Goal: Check status

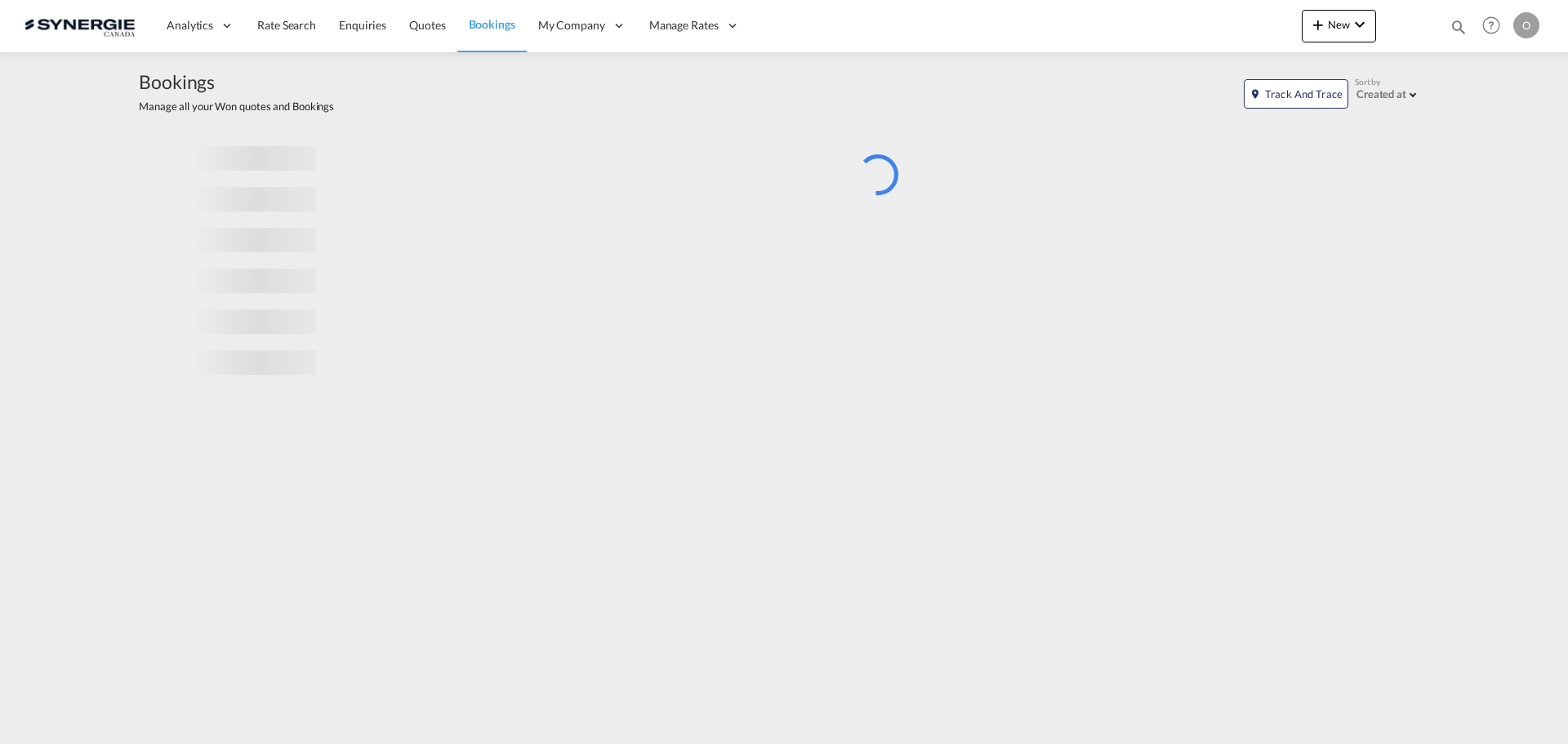
click at [1454, 27] on md-icon "icon-magnify" at bounding box center [1459, 26] width 18 height 18
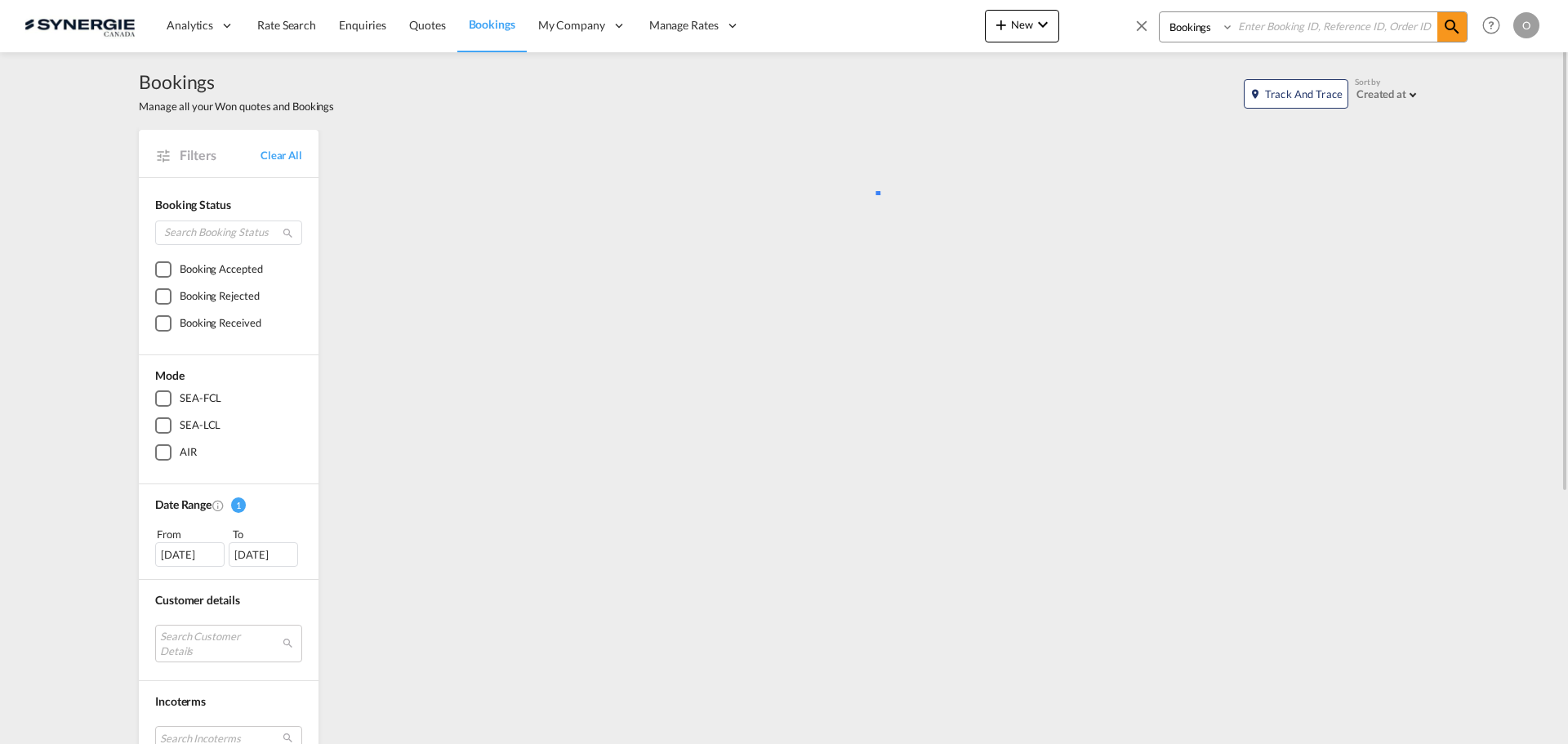
click at [1455, 25] on md-icon "icon-magnify" at bounding box center [1452, 26] width 20 height 20
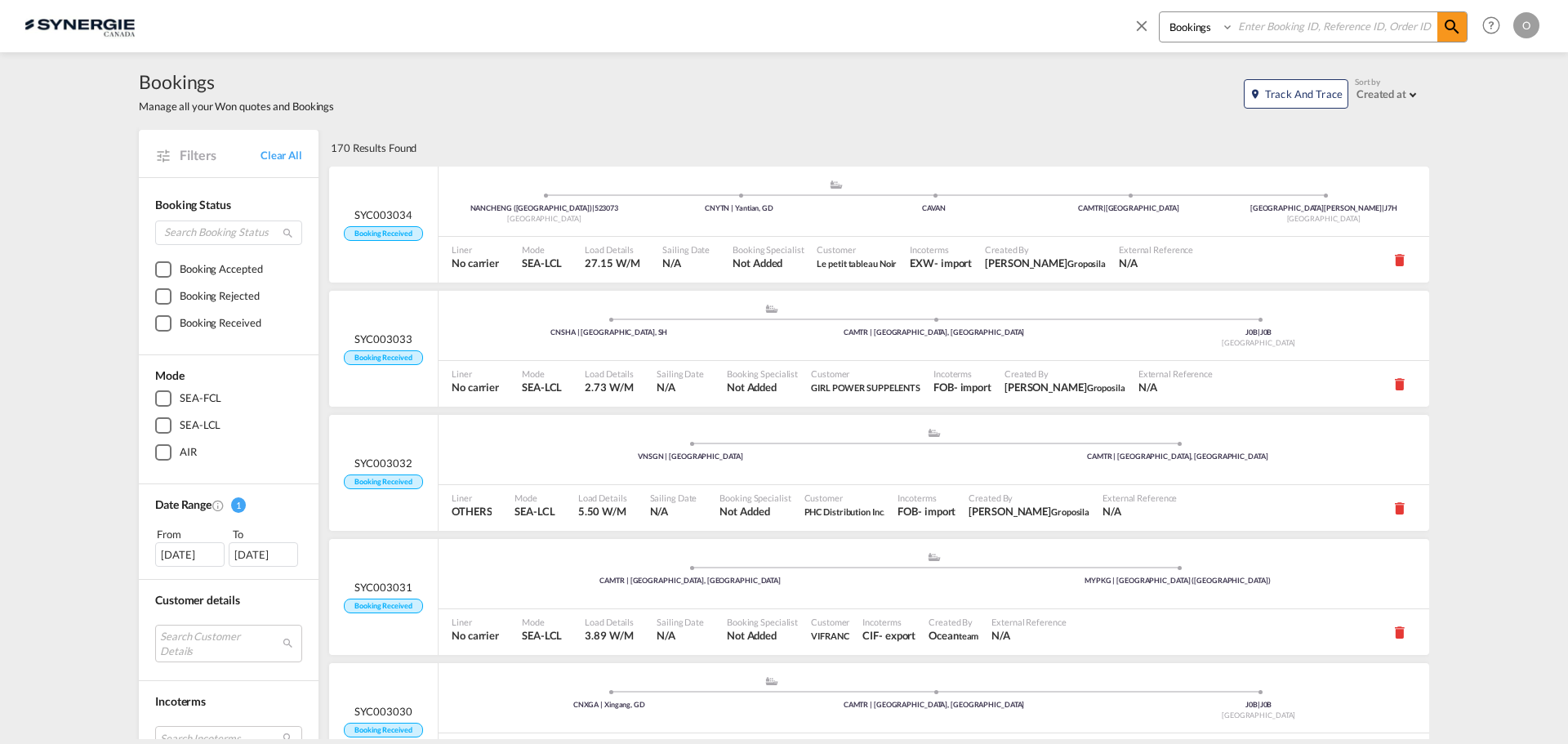
click at [1219, 36] on select "Bookings Quotes Enquiries" at bounding box center [1198, 26] width 78 height 29
select select "Quotes"
click at [1160, 12] on select "Bookings Quotes Enquiries" at bounding box center [1198, 26] width 78 height 29
click at [1264, 27] on input at bounding box center [1335, 26] width 203 height 29
paste input "SYC000014349"
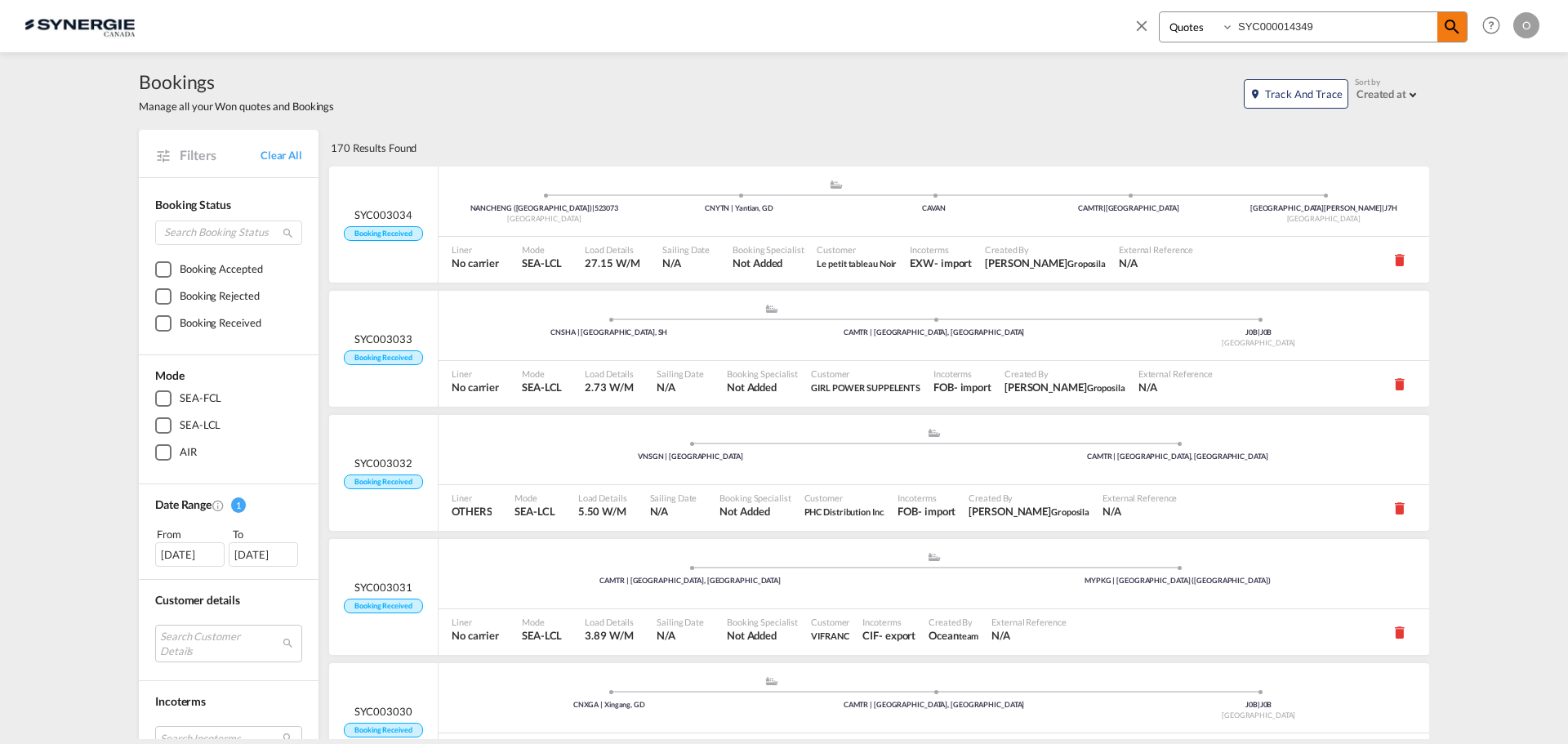
type input "SYC000014349"
click at [1453, 29] on md-icon "icon-magnify" at bounding box center [1452, 26] width 20 height 20
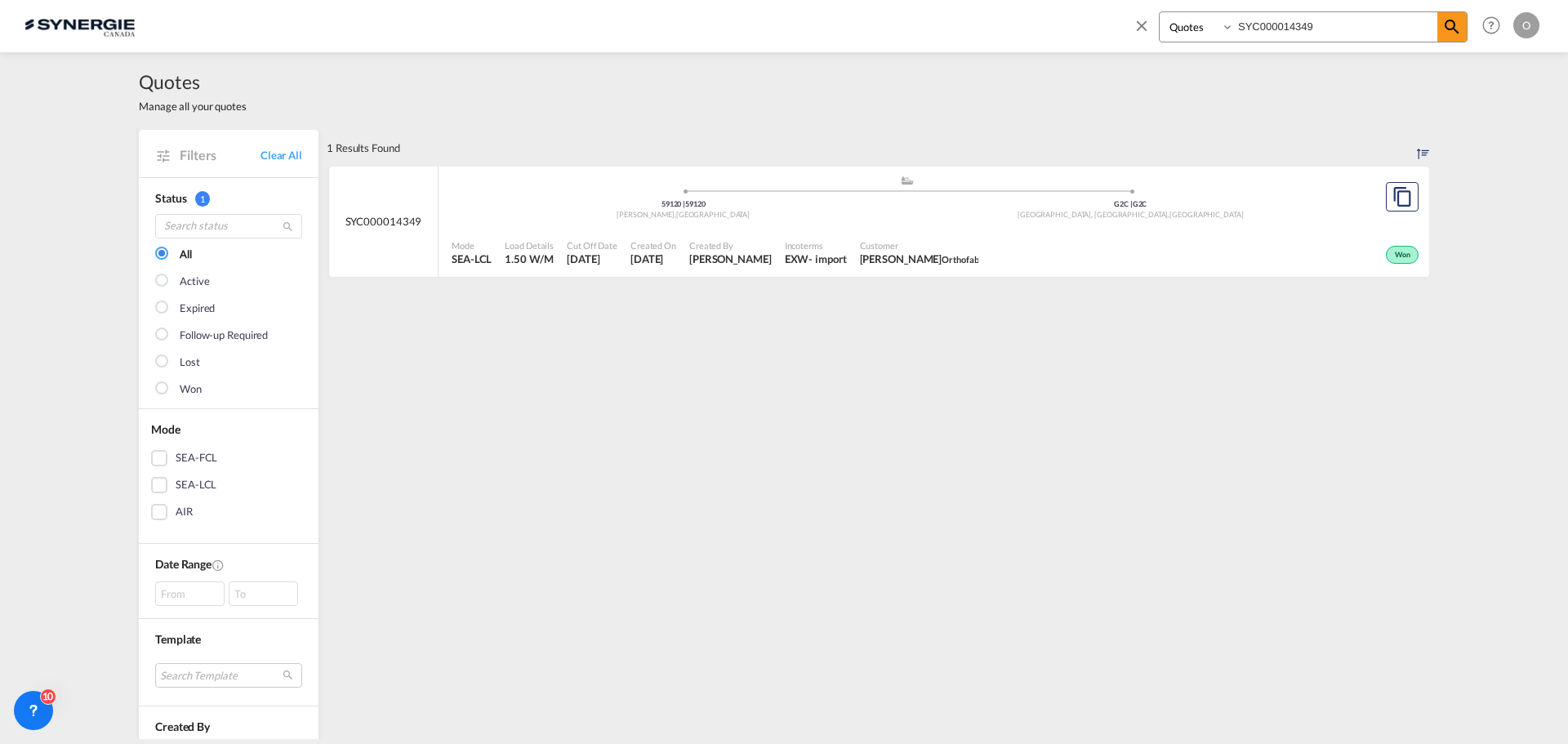
click at [808, 255] on div "- import" at bounding box center [827, 259] width 37 height 15
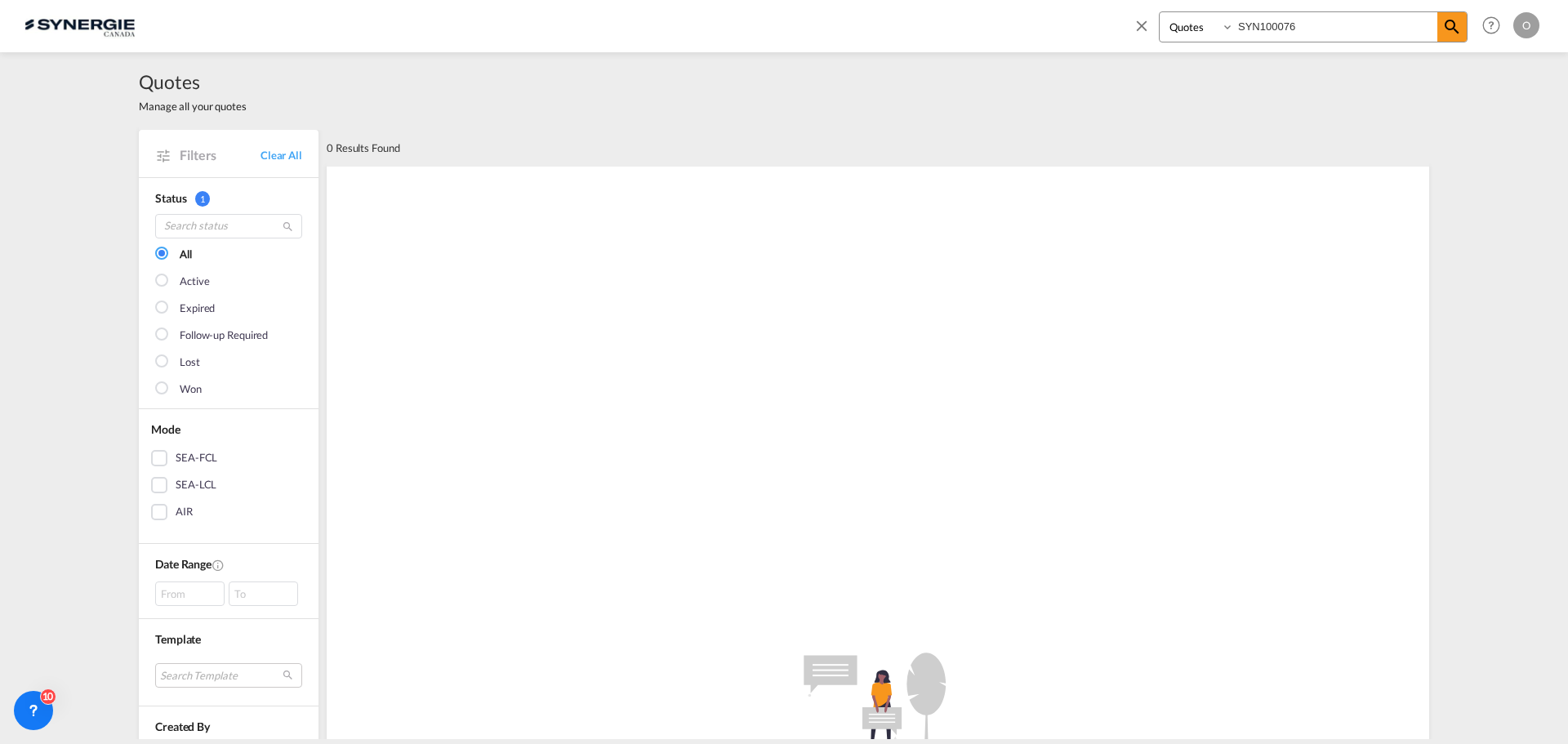
select select "Quotes"
click at [1444, 32] on md-icon "icon-magnify" at bounding box center [1452, 26] width 20 height 20
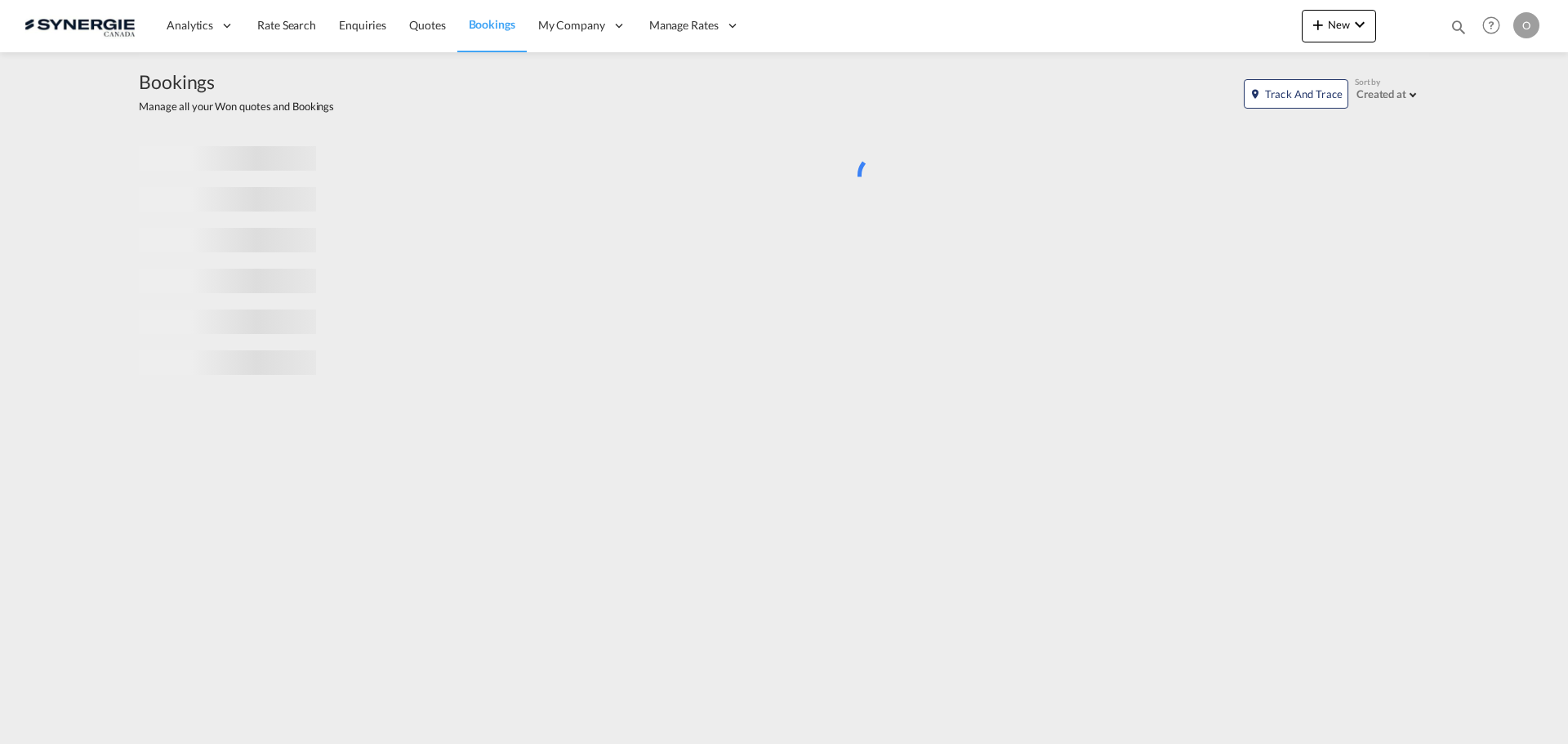
click at [1454, 24] on md-icon "icon-magnify" at bounding box center [1459, 26] width 18 height 18
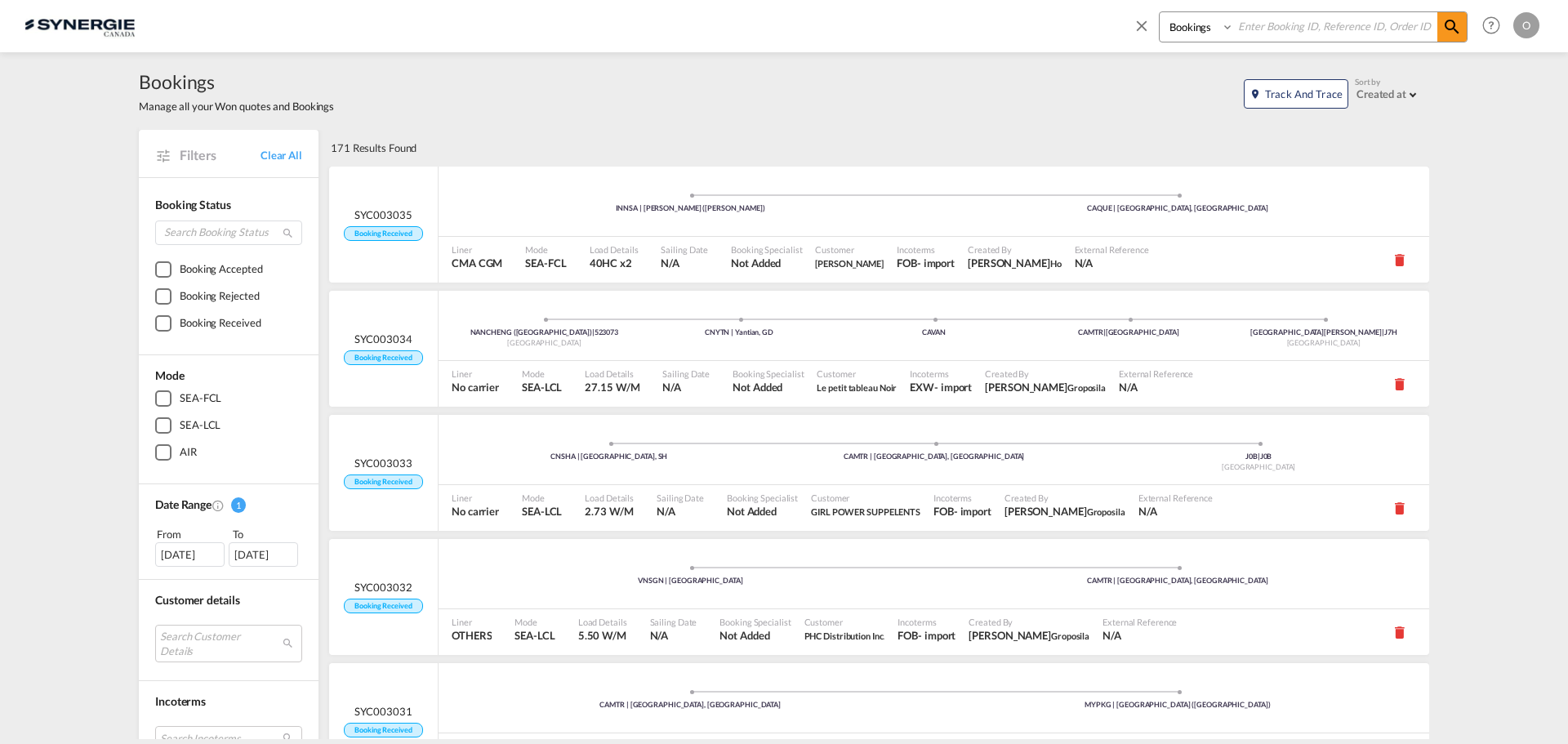
click at [1226, 31] on select "Bookings Quotes Enquiries" at bounding box center [1198, 26] width 78 height 29
select select "Quotes"
click at [1160, 12] on select "Bookings Quotes Enquiries" at bounding box center [1198, 26] width 78 height 29
paste input "SYC000014349"
type input "SYC000014349"
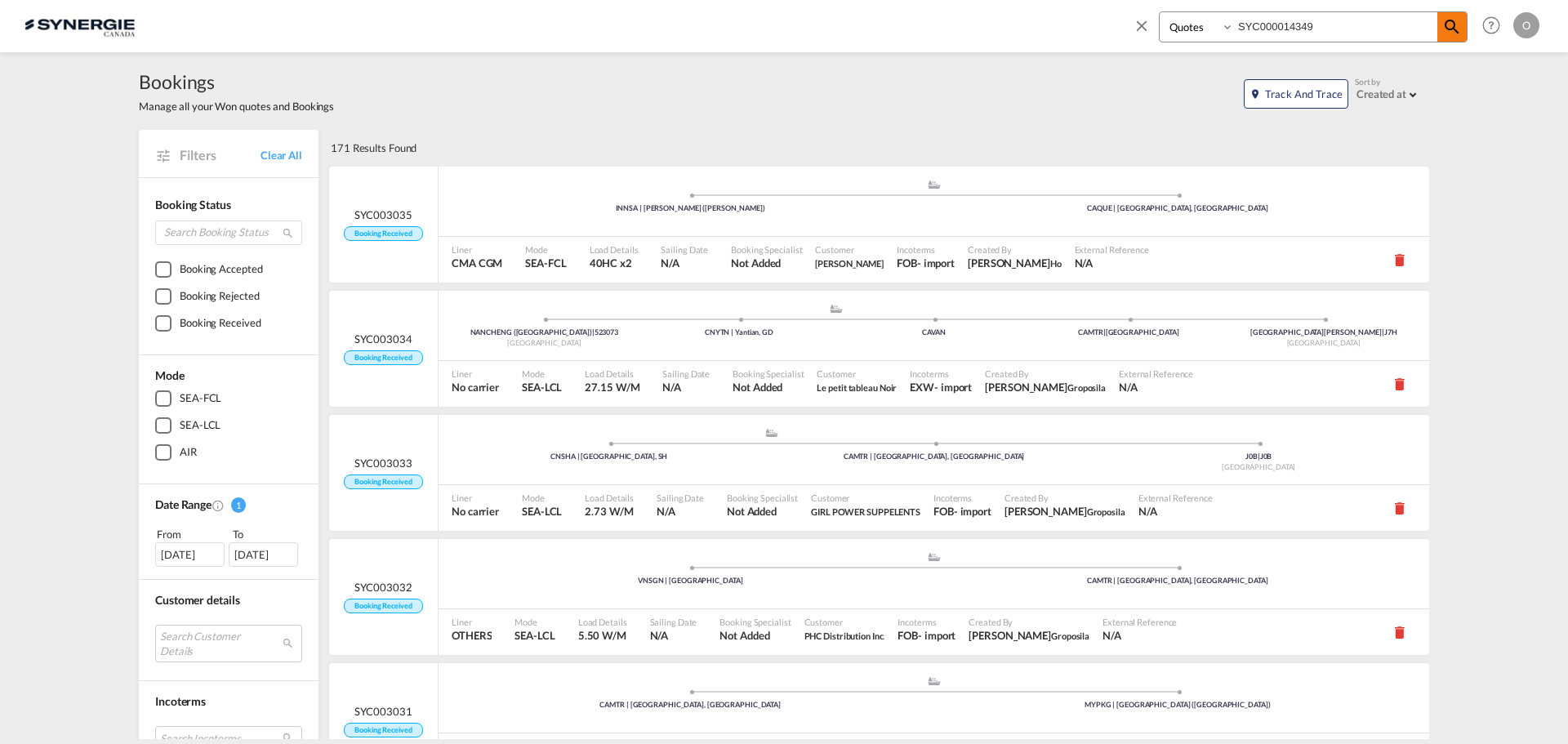
click at [1447, 30] on md-icon "icon-magnify" at bounding box center [1452, 26] width 20 height 20
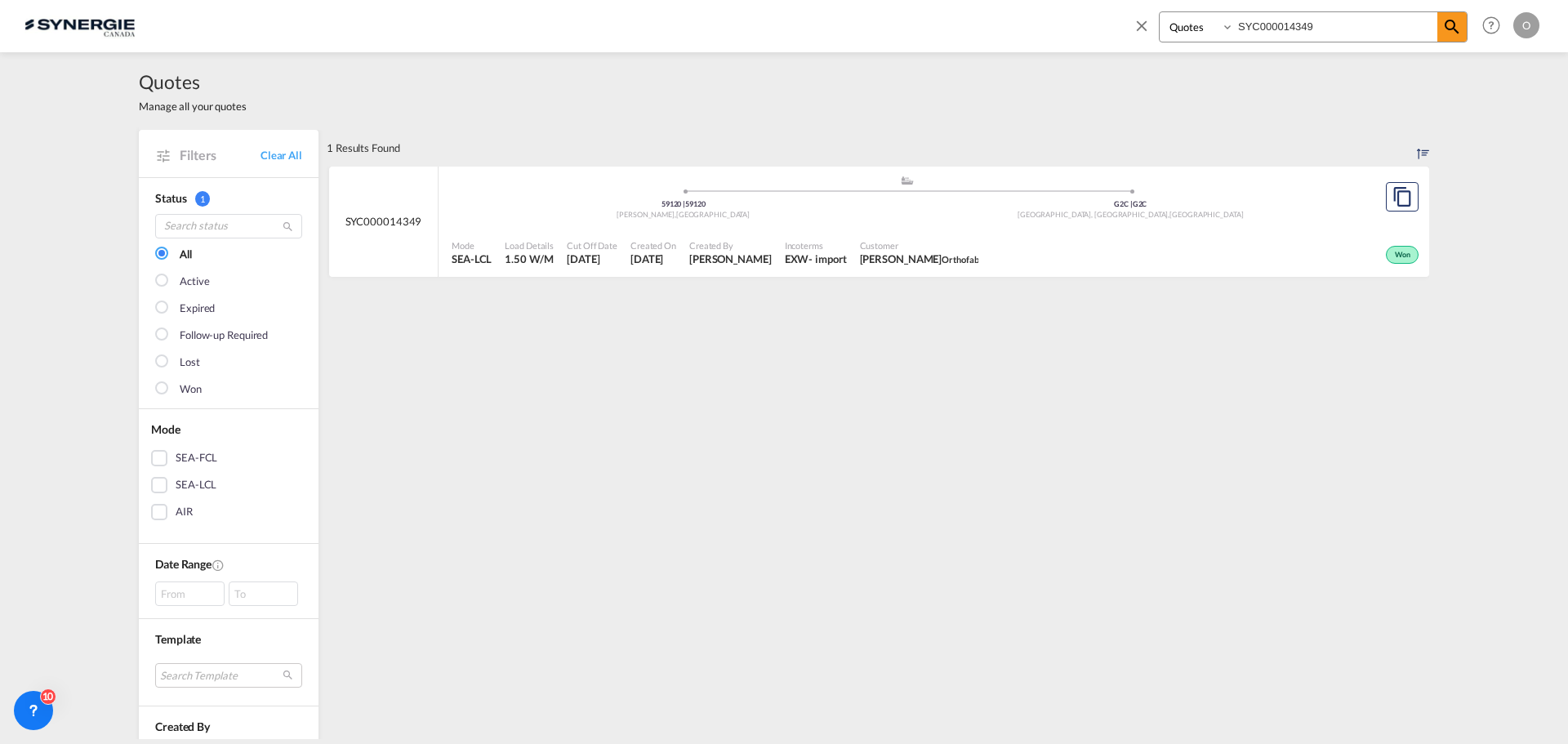
click at [785, 252] on div "EXW" at bounding box center [797, 259] width 24 height 15
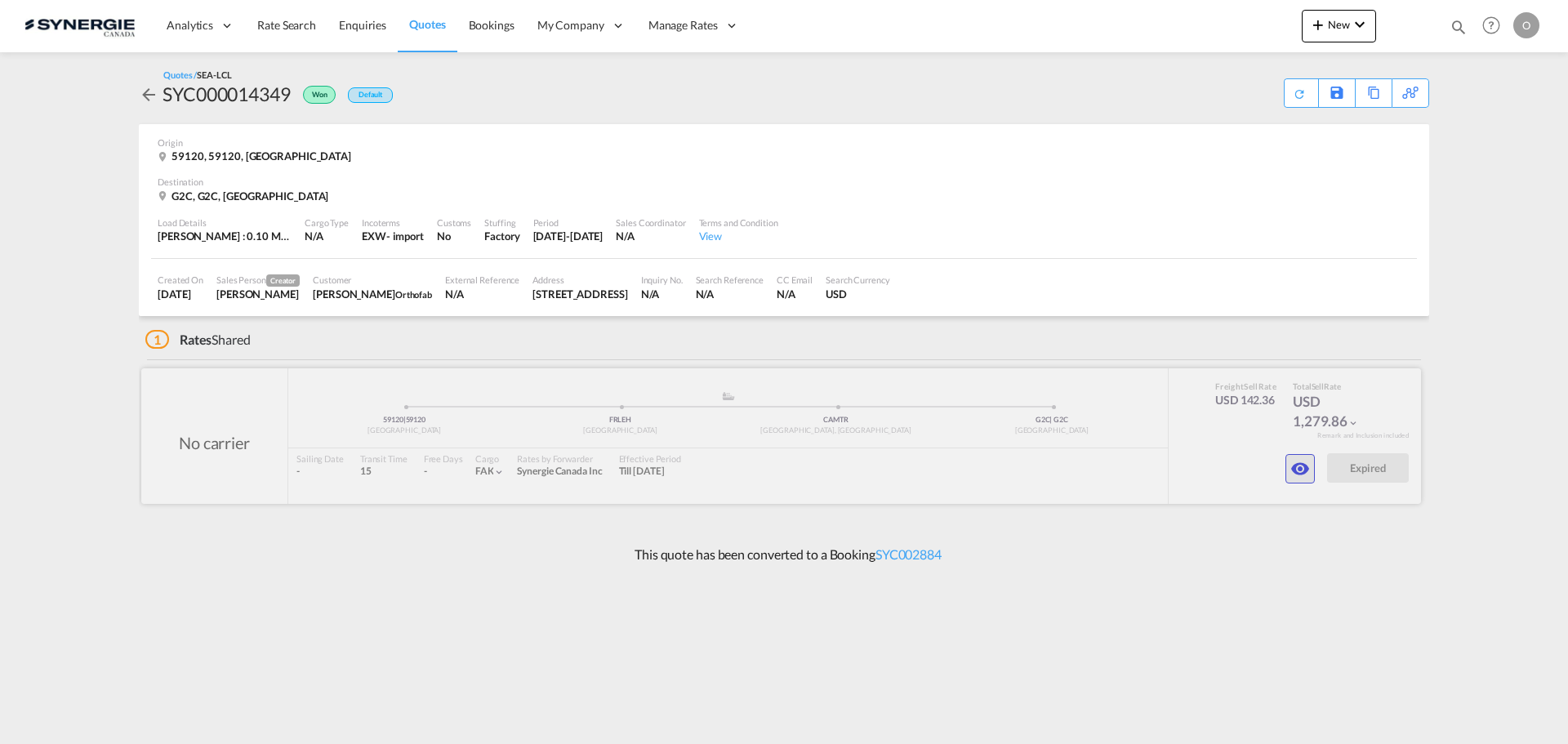
click at [1298, 460] on md-icon "icon-eye" at bounding box center [1299, 469] width 20 height 20
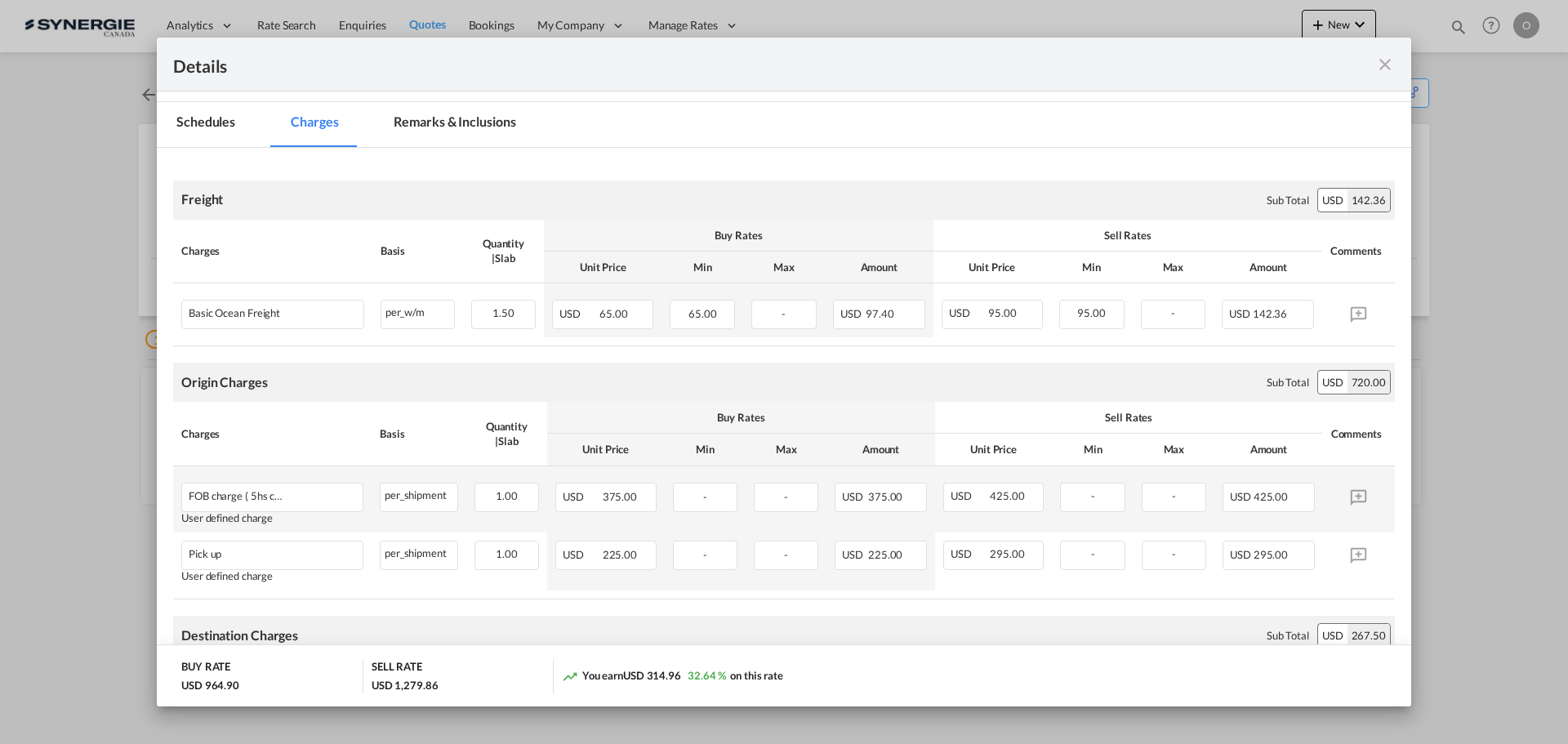
scroll to position [278, 0]
